Goal: Task Accomplishment & Management: Use online tool/utility

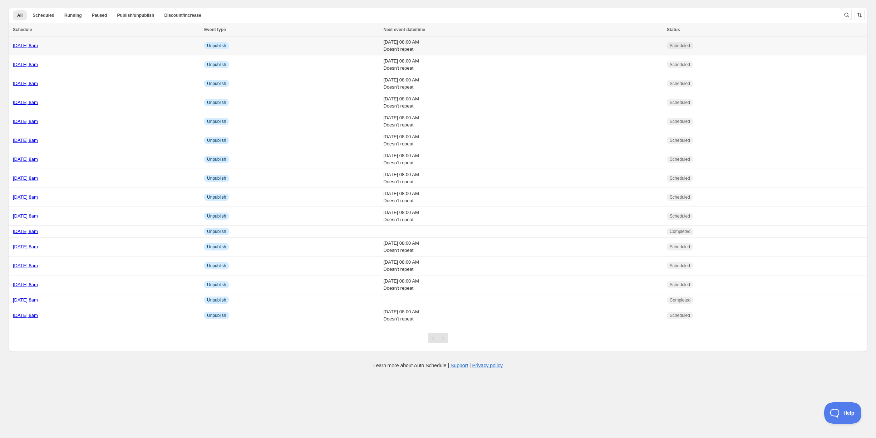
click at [117, 45] on div "Thursday 16th October @ 8am" at bounding box center [106, 45] width 187 height 7
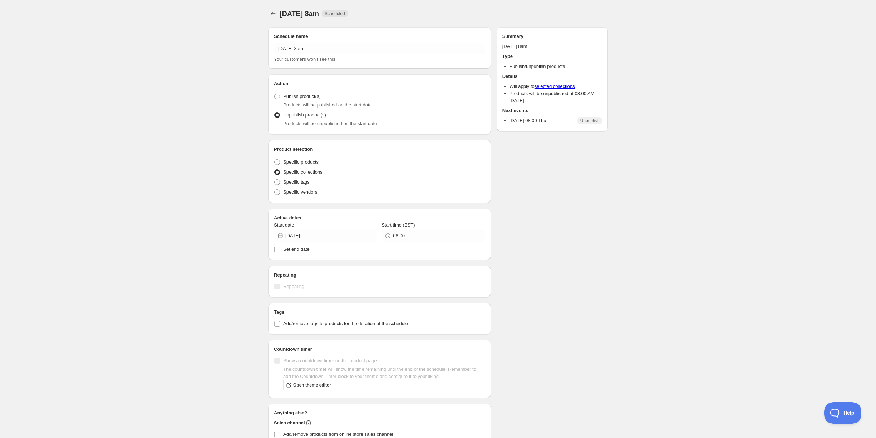
radio input "true"
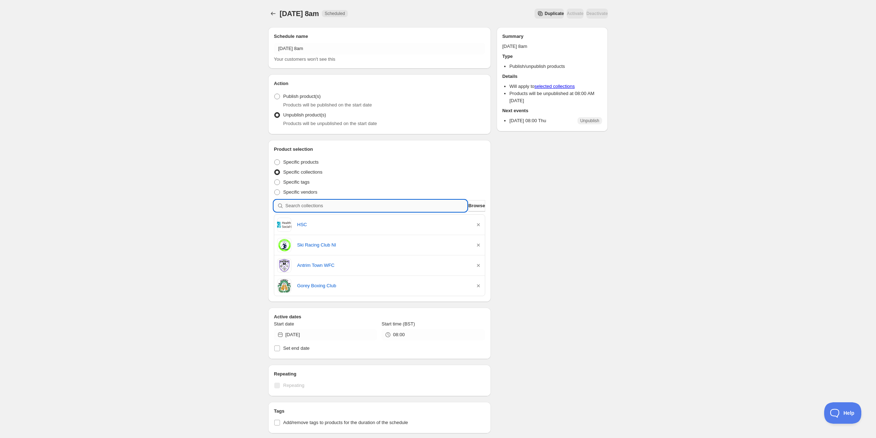
click at [339, 204] on input "search" at bounding box center [376, 205] width 182 height 11
type input "n"
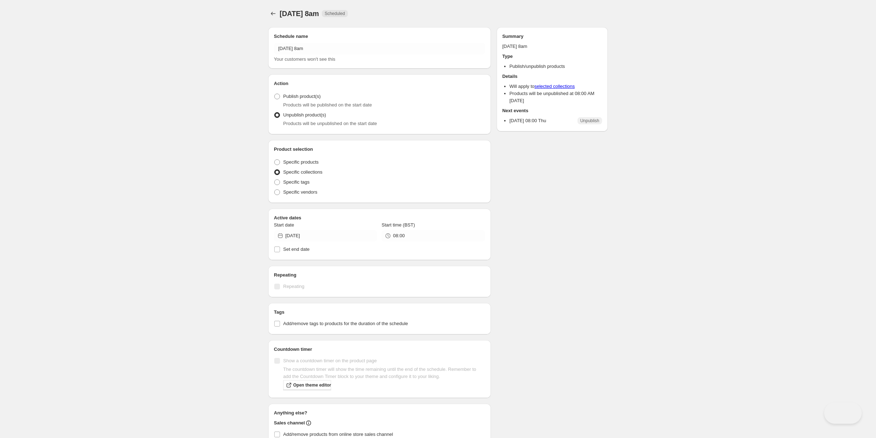
radio input "true"
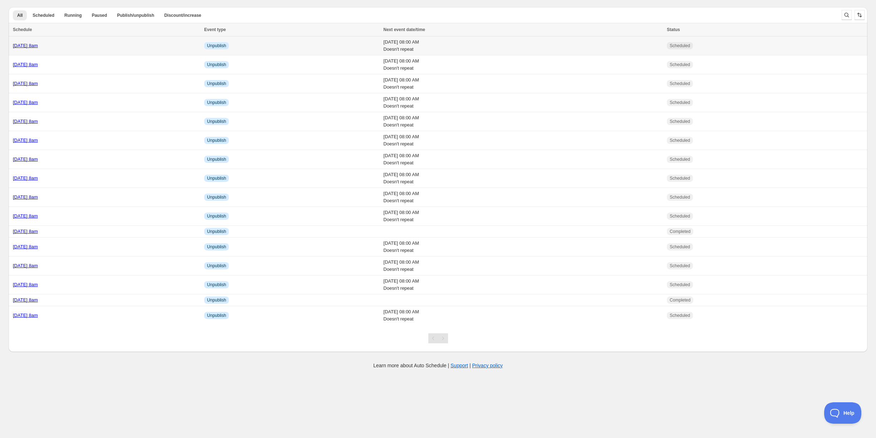
click at [145, 39] on td "Thursday 16th October @ 8am" at bounding box center [105, 45] width 193 height 19
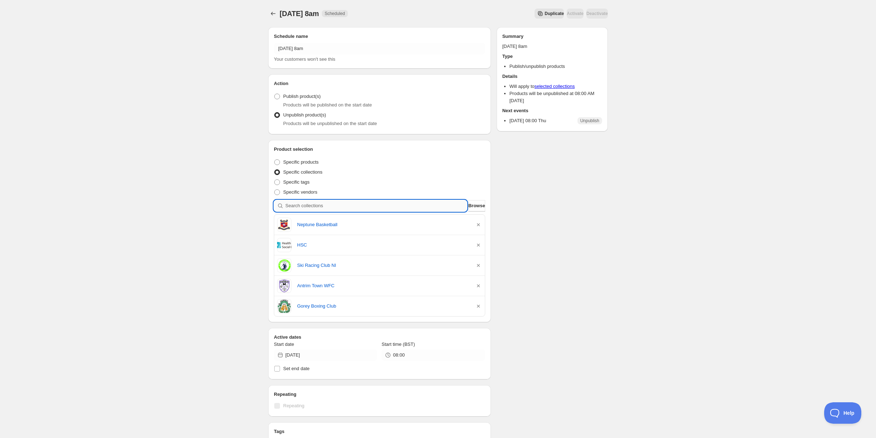
click at [353, 207] on input "search" at bounding box center [376, 205] width 182 height 11
type input "g"
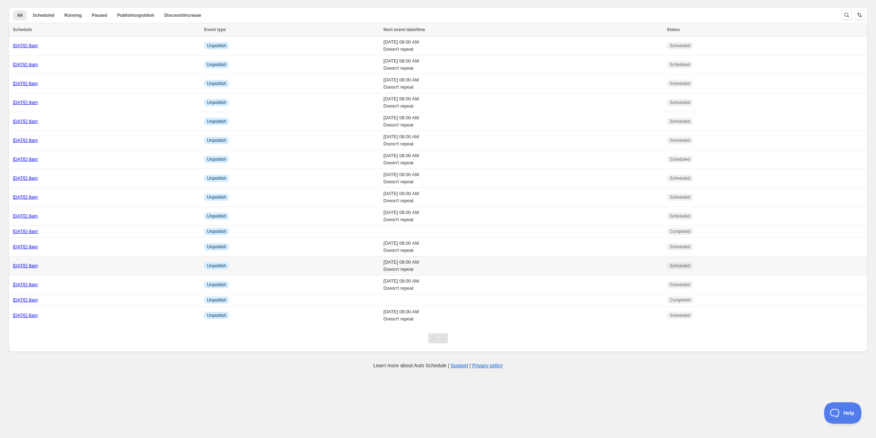
click at [95, 264] on div "[DATE] 8am" at bounding box center [106, 265] width 187 height 7
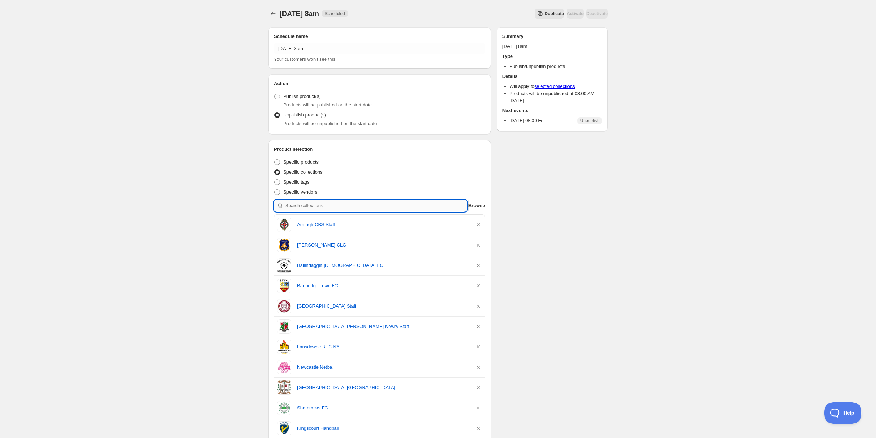
click at [338, 208] on input "search" at bounding box center [376, 205] width 182 height 11
type input "s"
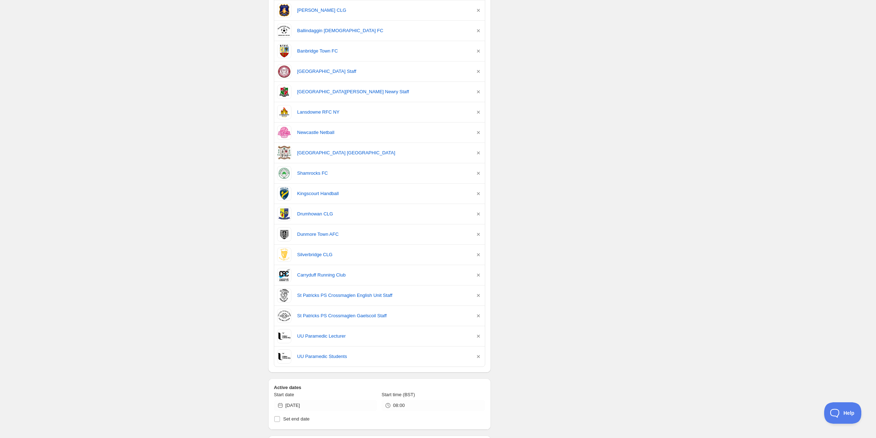
scroll to position [141, 0]
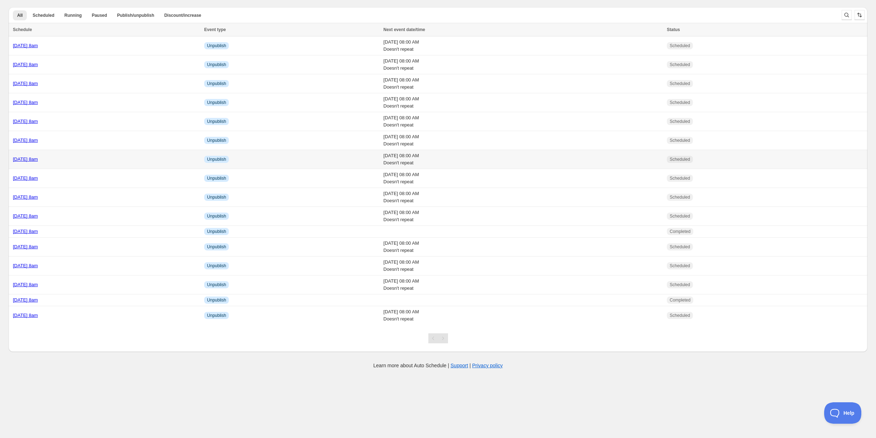
click at [90, 159] on div "[DATE] 8am" at bounding box center [106, 159] width 187 height 7
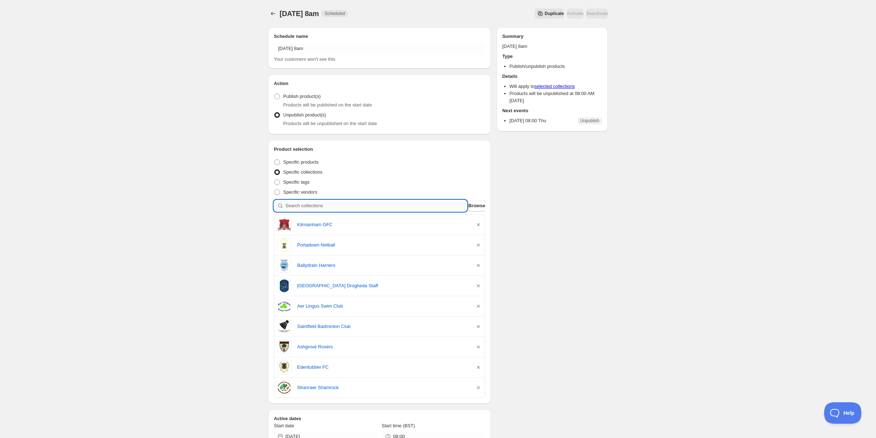
click at [300, 206] on input "search" at bounding box center [376, 205] width 182 height 11
type input "p"
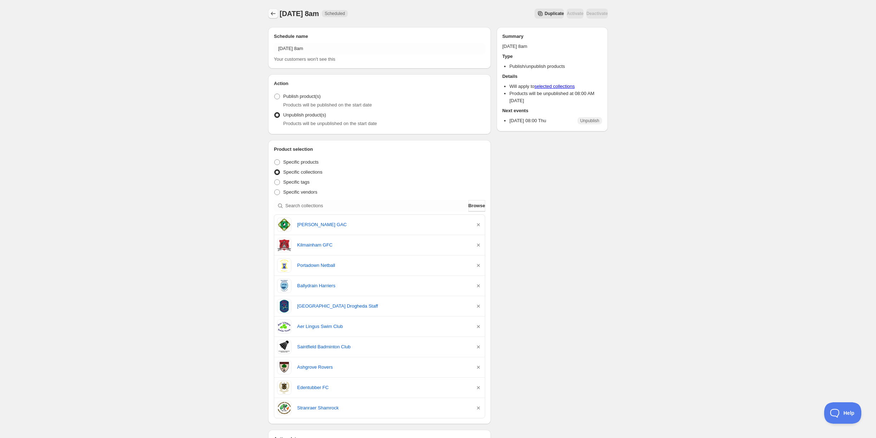
click at [274, 13] on icon "Schedules" at bounding box center [272, 13] width 7 height 7
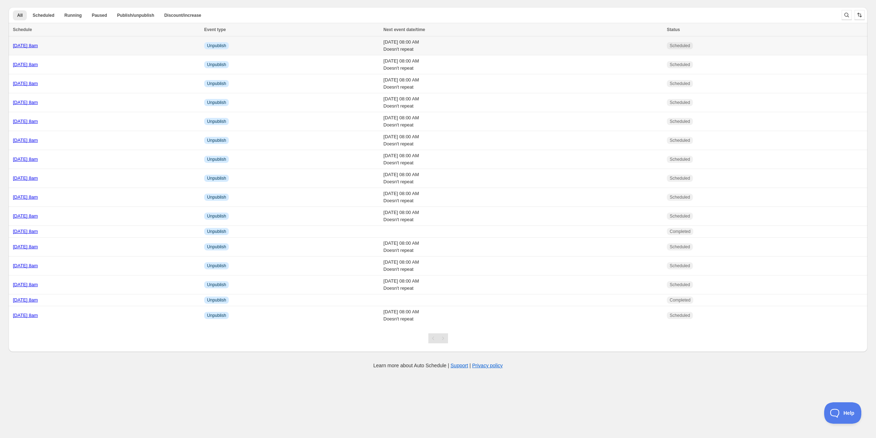
click at [93, 46] on div "Thursday 16th October @ 8am" at bounding box center [106, 45] width 187 height 7
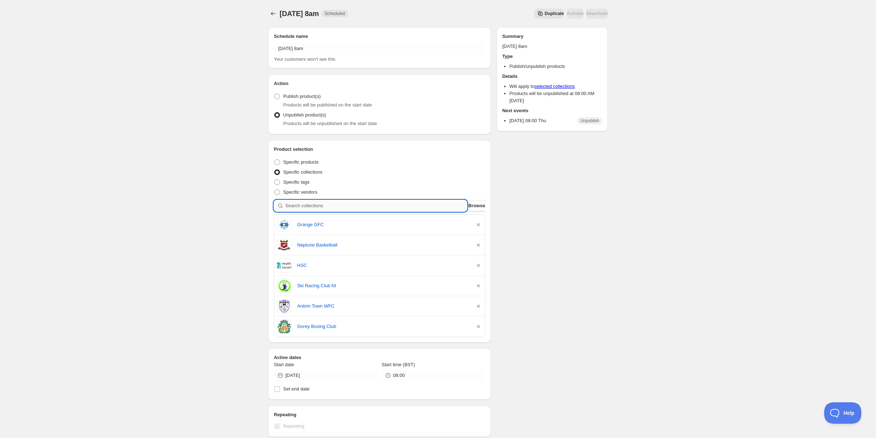
click at [310, 205] on input "search" at bounding box center [376, 205] width 182 height 11
type input "d"
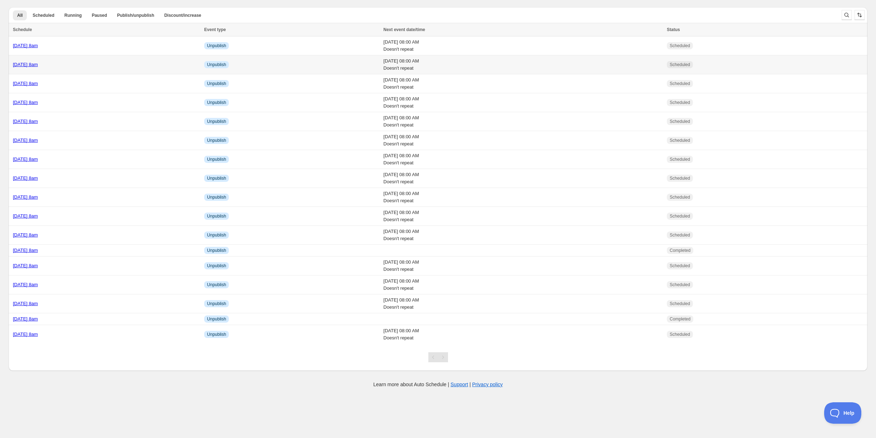
click at [99, 59] on td "[DATE] 8am" at bounding box center [105, 64] width 193 height 19
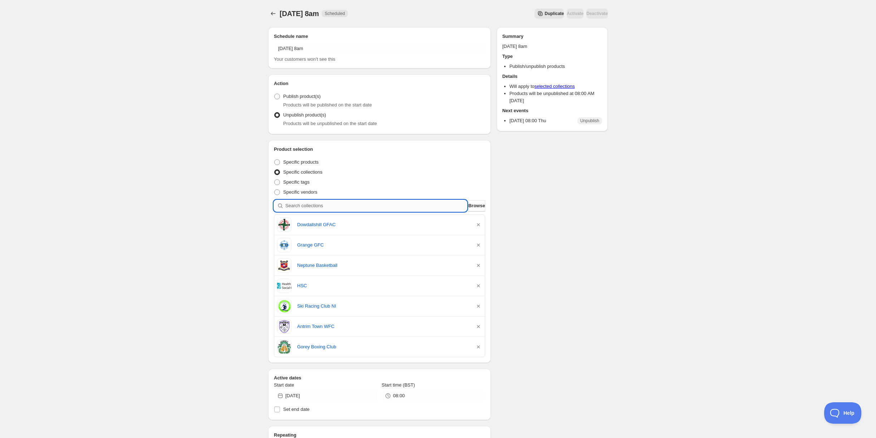
click at [327, 205] on input "search" at bounding box center [376, 205] width 182 height 11
type input "s"
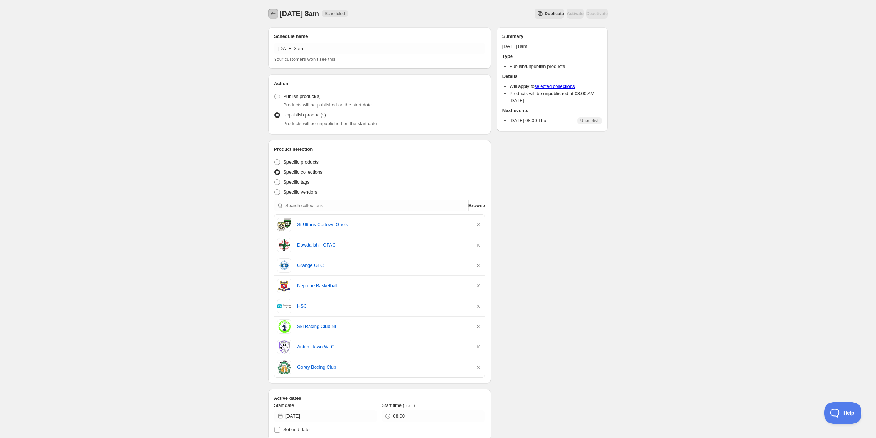
click at [272, 11] on icon "Schedules" at bounding box center [272, 13] width 7 height 7
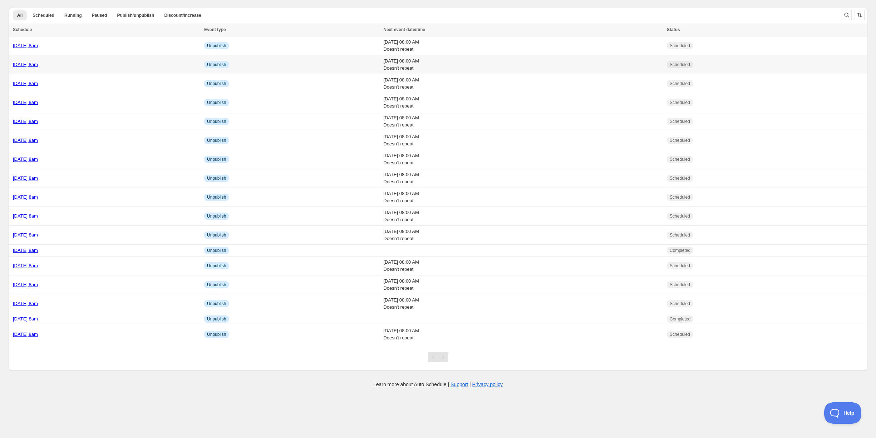
click at [38, 63] on link "[DATE] 8am" at bounding box center [25, 64] width 25 height 5
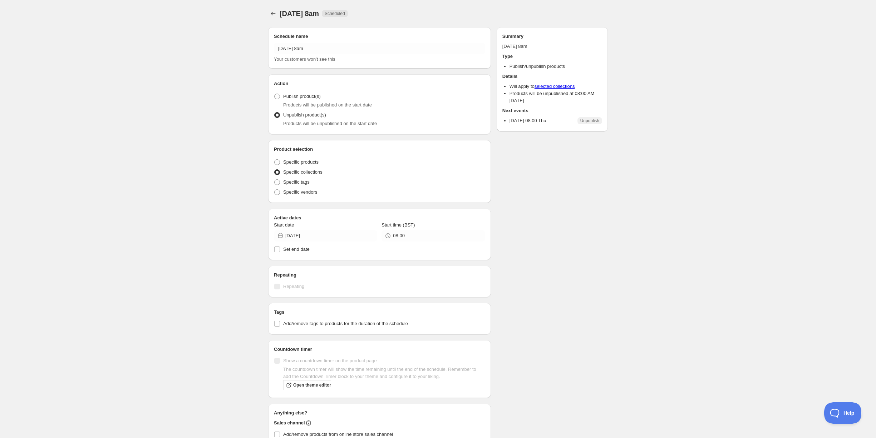
radio input "true"
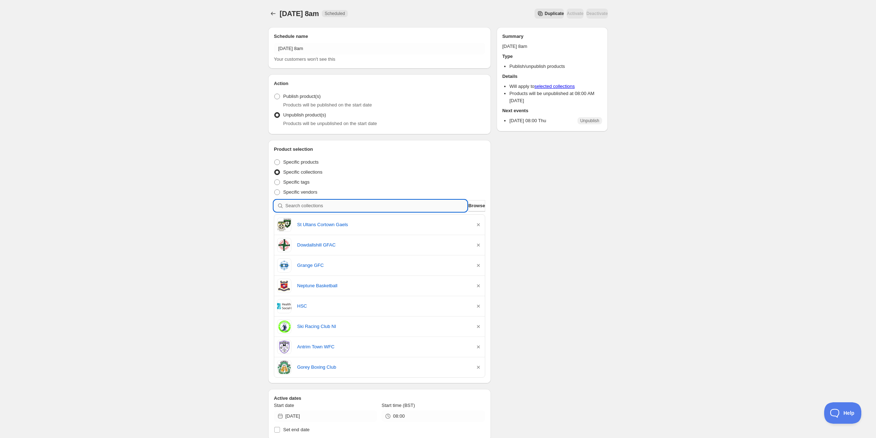
click at [305, 204] on input "search" at bounding box center [376, 205] width 182 height 11
type input "k"
